Goal: Check status: Check status

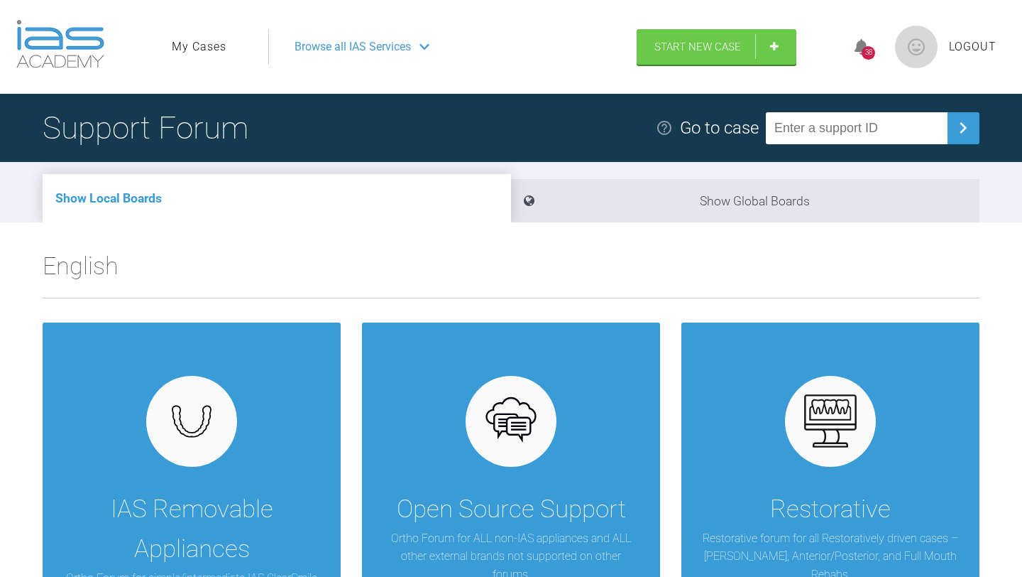
click at [218, 48] on link "My Cases" at bounding box center [199, 47] width 55 height 18
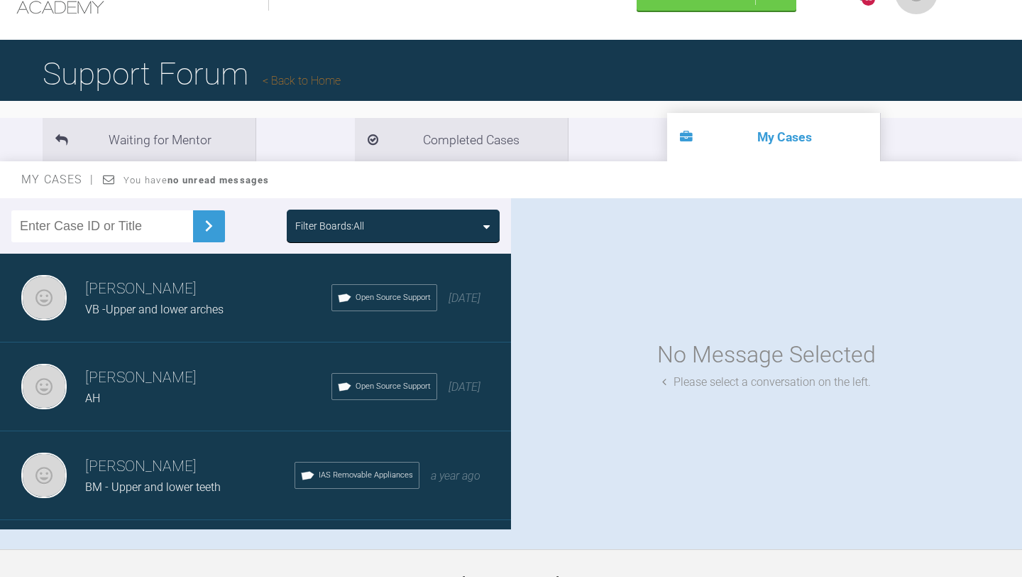
scroll to position [57, 0]
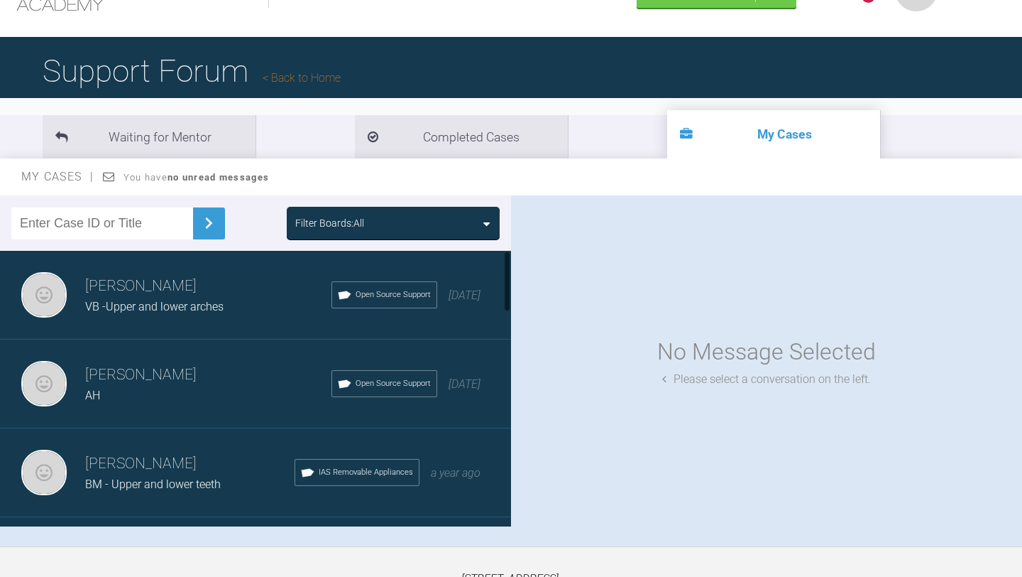
click at [228, 295] on h3 "[PERSON_NAME]" at bounding box center [208, 286] width 246 height 24
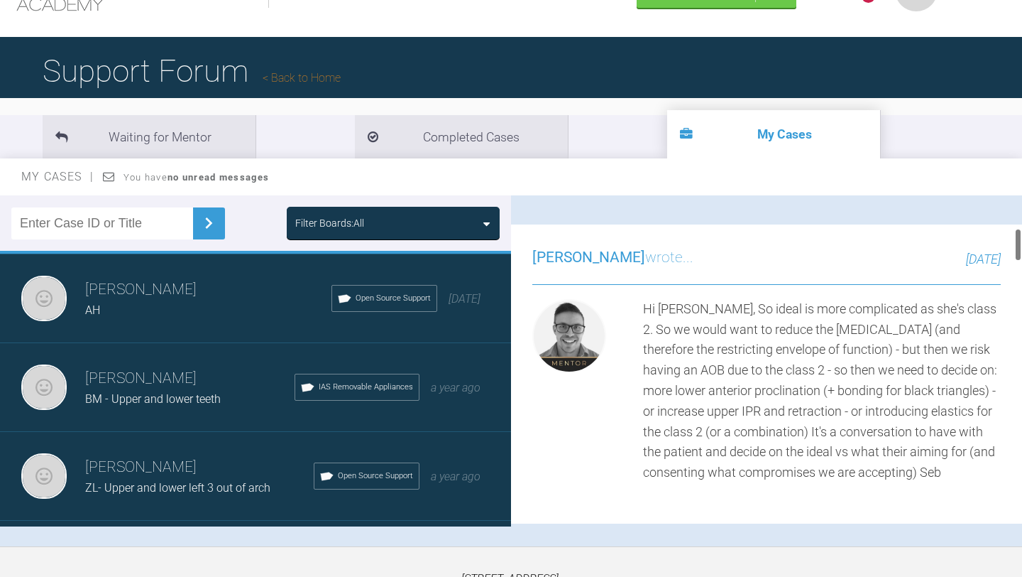
scroll to position [323, 0]
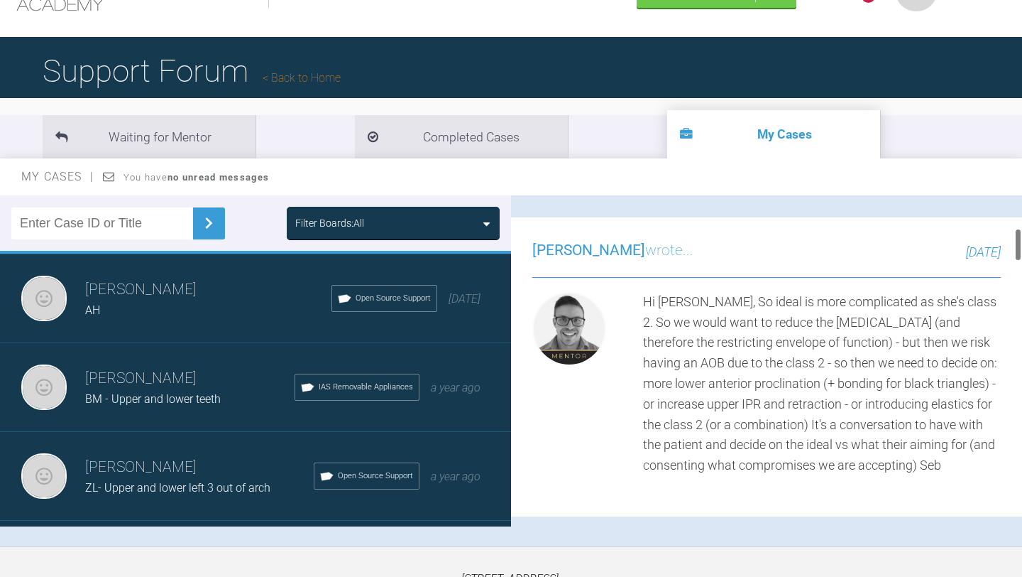
drag, startPoint x: 1019, startPoint y: 215, endPoint x: 1020, endPoint y: 248, distance: 32.7
click at [1020, 248] on div at bounding box center [1018, 244] width 5 height 33
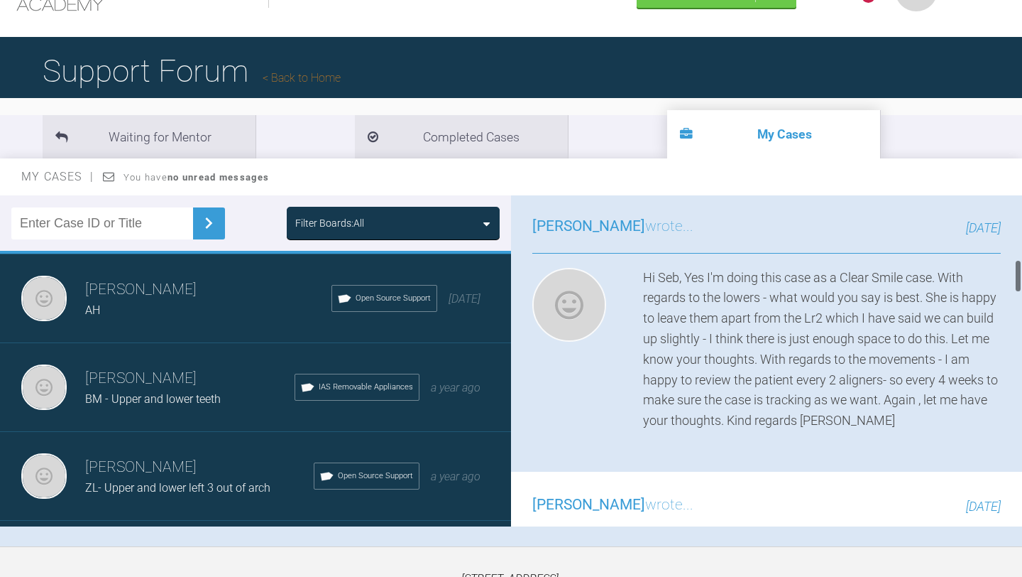
scroll to position [696, 0]
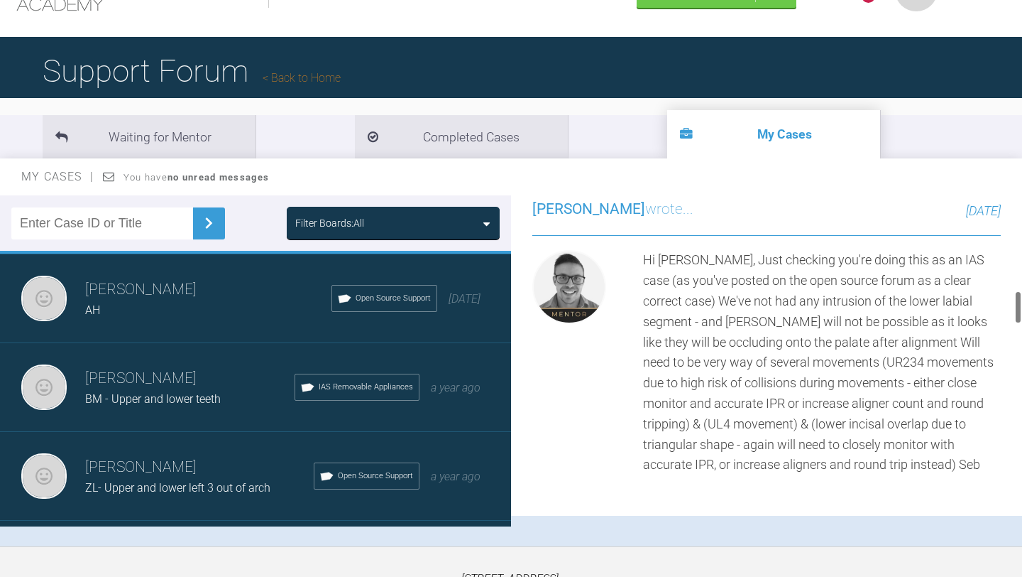
drag, startPoint x: 1020, startPoint y: 248, endPoint x: 1020, endPoint y: 310, distance: 61.8
click at [1020, 310] on div at bounding box center [1018, 306] width 5 height 33
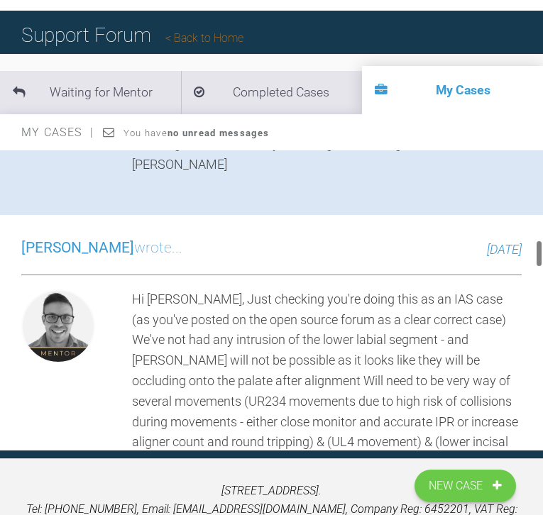
scroll to position [971, 0]
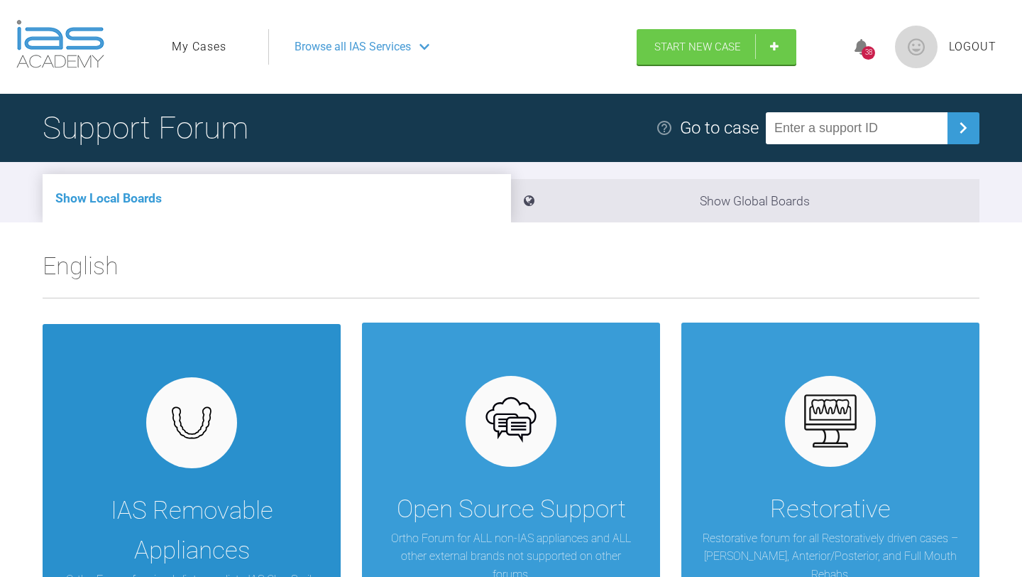
click at [208, 425] on img at bounding box center [192, 422] width 55 height 41
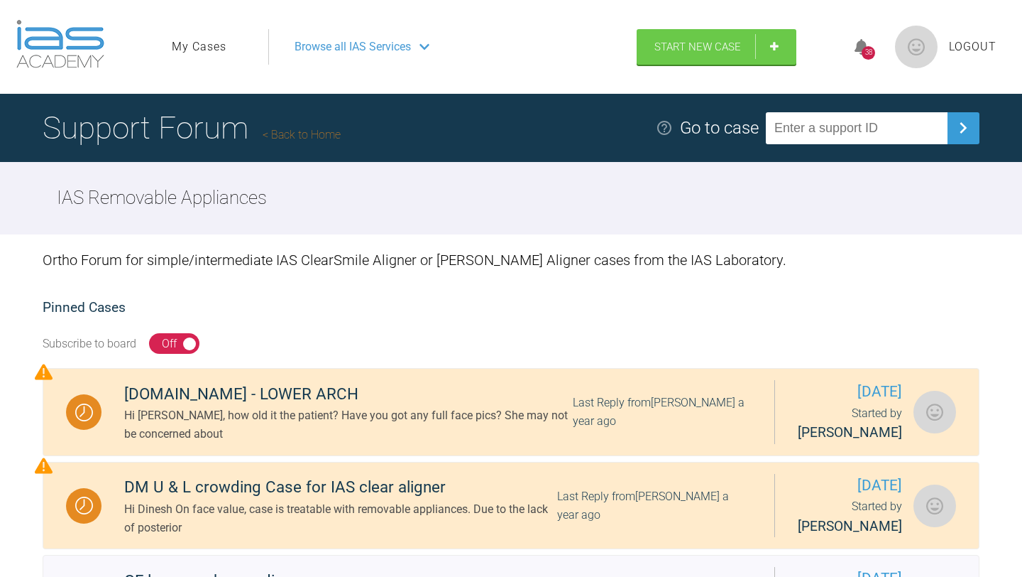
click at [212, 50] on link "My Cases" at bounding box center [199, 47] width 55 height 18
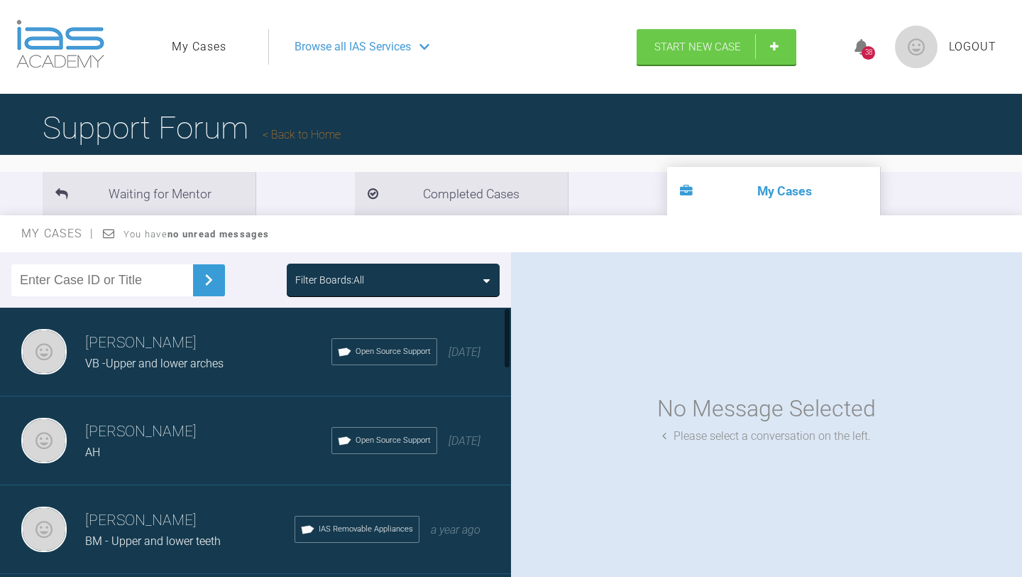
click at [158, 341] on h3 "neil noronha" at bounding box center [208, 343] width 246 height 24
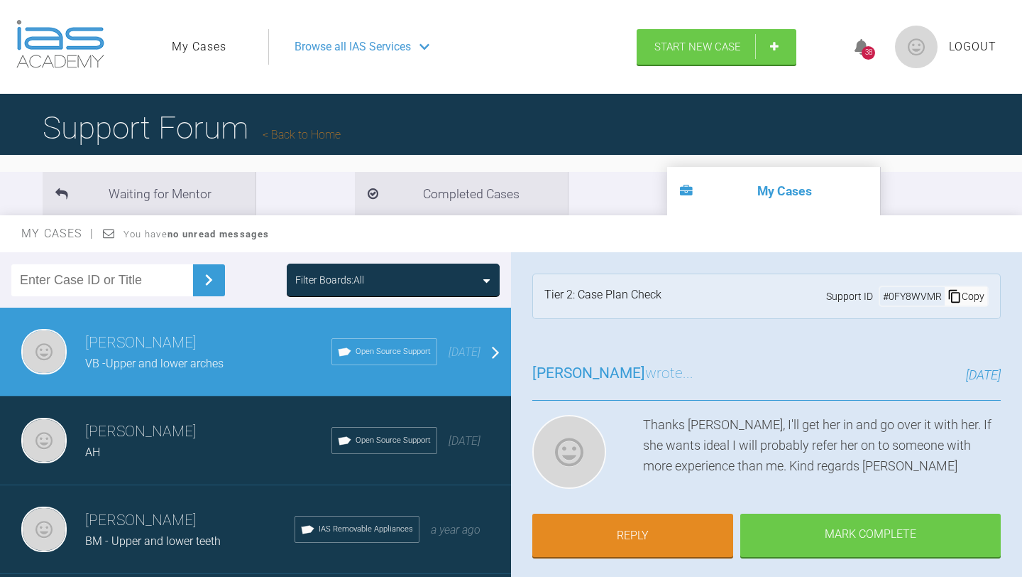
click at [167, 449] on div "AH" at bounding box center [208, 452] width 246 height 18
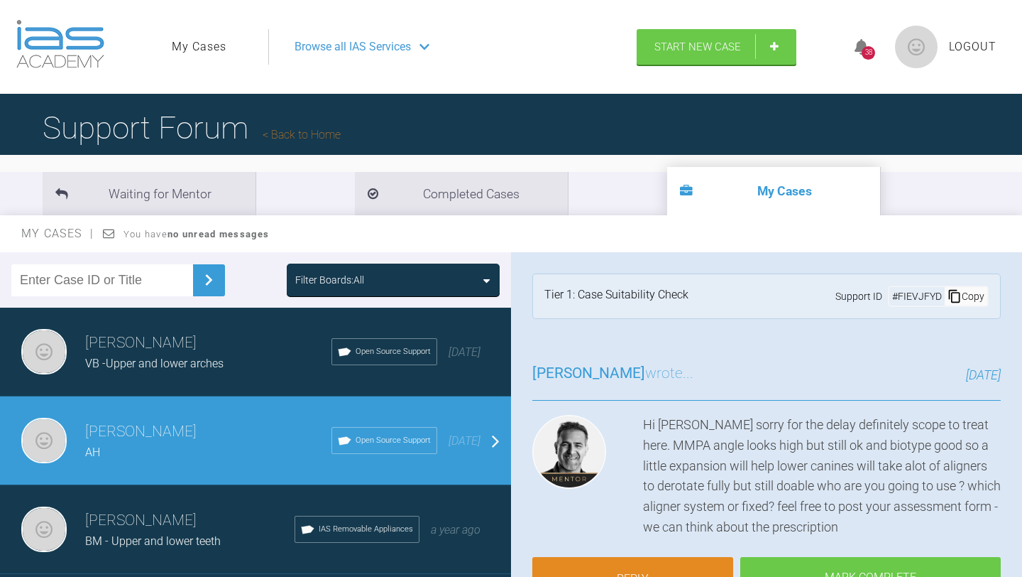
click at [144, 532] on div "BM - Upper and lower teeth" at bounding box center [189, 541] width 209 height 18
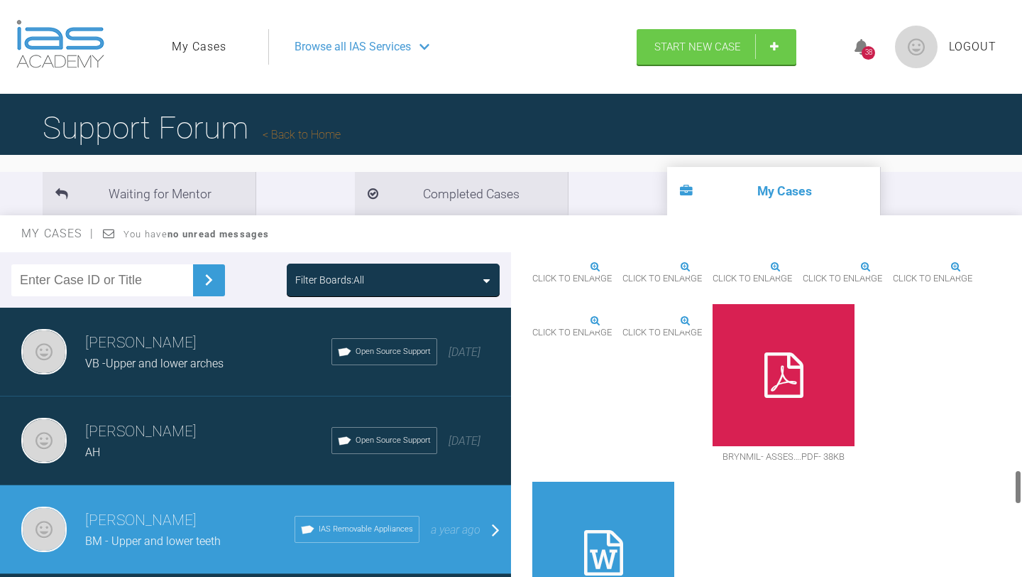
scroll to position [2053, 0]
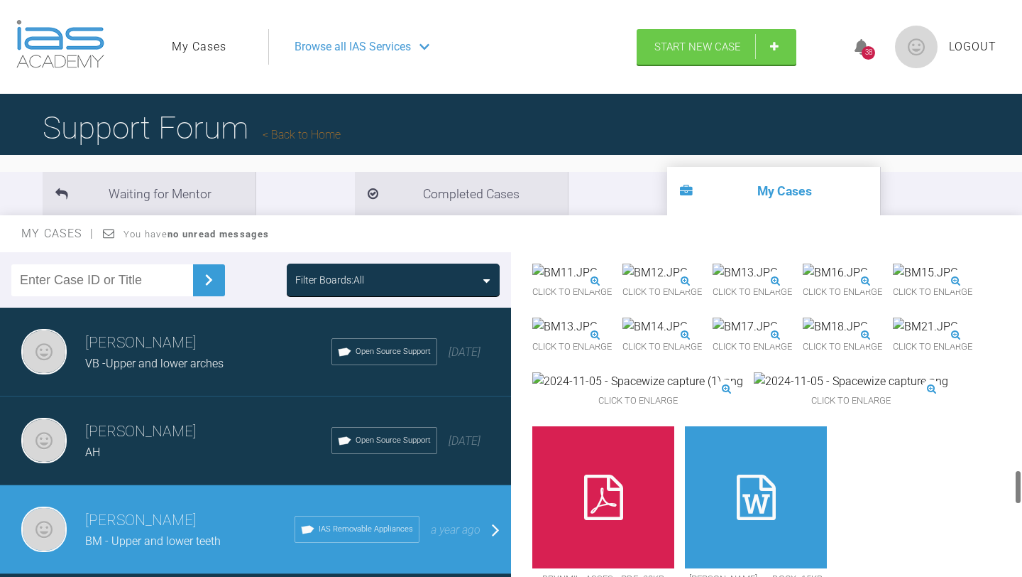
drag, startPoint x: 1020, startPoint y: 268, endPoint x: 998, endPoint y: 484, distance: 217.0
click at [998, 484] on div "neil noronha BM - Upper and lower teeth a few seconds ago Tier 3: Ongoing Case …" at bounding box center [766, 417] width 511 height 331
